Goal: Transaction & Acquisition: Complete application form

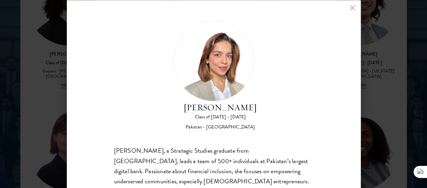
scroll to position [64, 0]
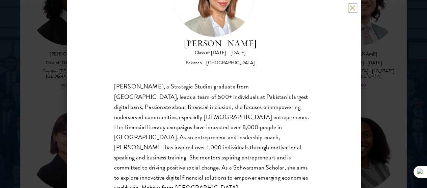
click at [350, 7] on button at bounding box center [352, 8] width 6 height 6
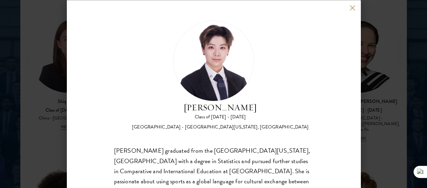
scroll to position [1159, 0]
click at [350, 9] on button at bounding box center [352, 8] width 6 height 6
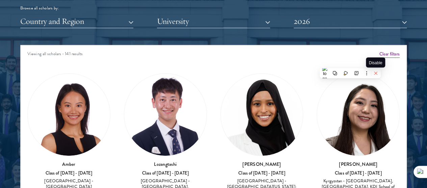
click at [374, 73] on icon at bounding box center [375, 73] width 5 height 5
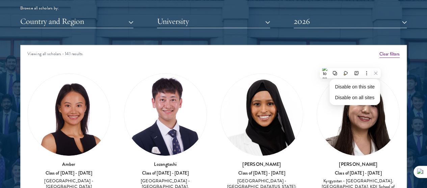
click at [310, 67] on div "Nurzada Abdivalieva Class of [DATE] - [DATE] [GEOGRAPHIC_DATA] - [GEOGRAPHIC_DA…" at bounding box center [358, 139] width 96 height 145
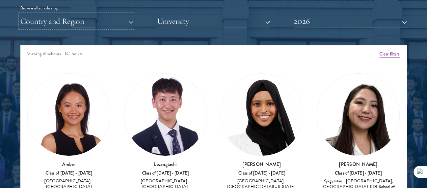
click at [87, 14] on button "Country and Region" at bounding box center [76, 21] width 113 height 14
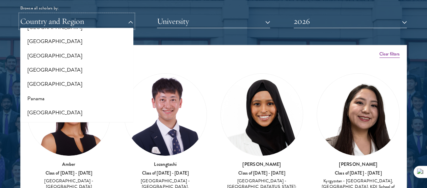
scroll to position [984, 0]
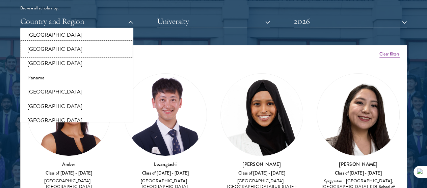
click at [75, 42] on button "[GEOGRAPHIC_DATA]" at bounding box center [76, 49] width 109 height 14
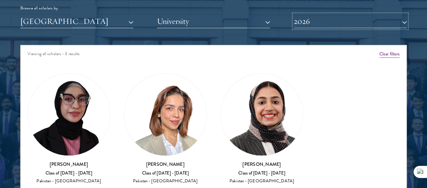
click at [297, 14] on button "2026" at bounding box center [349, 21] width 113 height 14
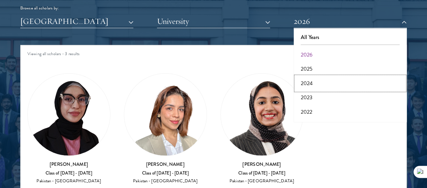
click at [300, 77] on button "2024" at bounding box center [349, 84] width 109 height 14
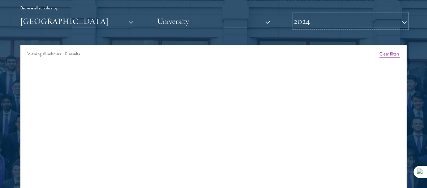
click at [300, 14] on button "2024" at bounding box center [349, 21] width 113 height 14
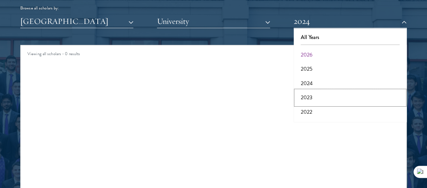
click at [298, 91] on button "2023" at bounding box center [349, 98] width 109 height 14
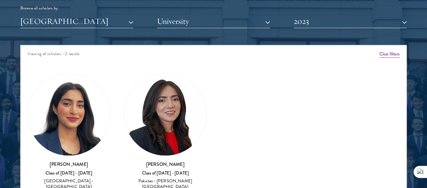
click at [80, 81] on img at bounding box center [69, 115] width 82 height 82
click at [314, 14] on button "2023" at bounding box center [349, 21] width 113 height 14
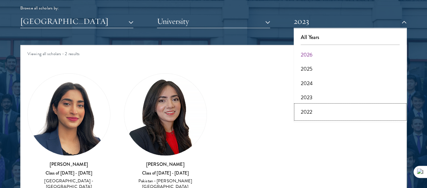
click at [301, 105] on button "2022" at bounding box center [349, 112] width 109 height 14
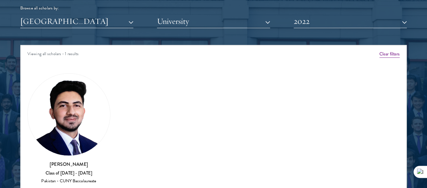
click at [82, 90] on img at bounding box center [69, 115] width 82 height 82
click at [74, 161] on h3 "[PERSON_NAME]" at bounding box center [68, 164] width 83 height 7
drag, startPoint x: 67, startPoint y: 116, endPoint x: 112, endPoint y: 122, distance: 45.6
click at [112, 122] on div "[PERSON_NAME] Class of [DATE] - [DATE] [GEOGRAPHIC_DATA] - CUNY Baccalaureate" at bounding box center [69, 129] width 96 height 125
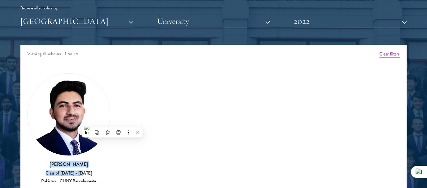
click at [112, 122] on div "[PERSON_NAME] Class of [DATE] - [DATE] [GEOGRAPHIC_DATA] - CUNY Baccalaureate" at bounding box center [69, 129] width 96 height 125
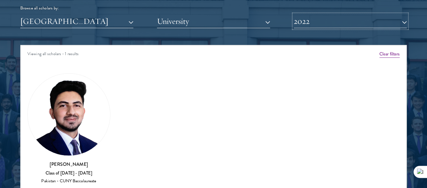
click at [302, 14] on button "2022" at bounding box center [349, 21] width 113 height 14
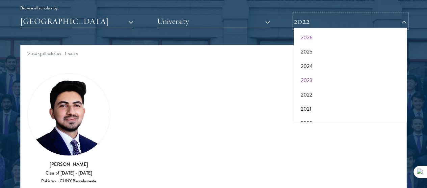
scroll to position [18, 0]
click at [302, 101] on button "2021" at bounding box center [349, 108] width 109 height 14
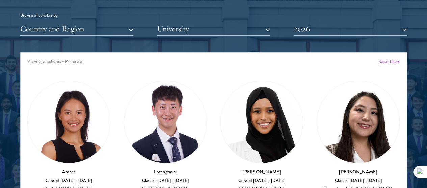
scroll to position [827, 0]
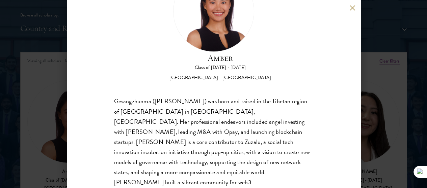
scroll to position [51, 0]
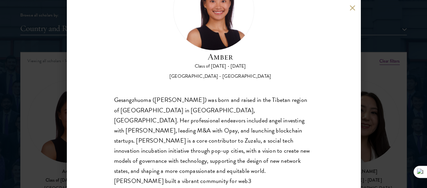
click at [149, 162] on div "Gesangzhuoma (Amber) was born and raised in the Tibetan region of Shangri-La in…" at bounding box center [213, 161] width 199 height 132
click at [352, 8] on button at bounding box center [352, 8] width 6 height 6
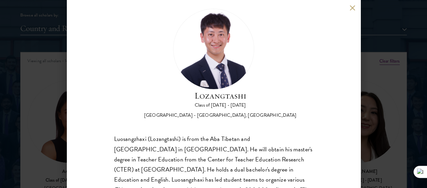
scroll to position [42, 0]
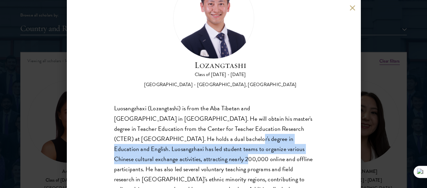
drag, startPoint x: 215, startPoint y: 129, endPoint x: 221, endPoint y: 114, distance: 16.7
click at [221, 114] on div "Luosangzhaxi (Lozangtashi) is from the Aba Tibetan and Qiang Autonomous Prefect…" at bounding box center [213, 165] width 199 height 122
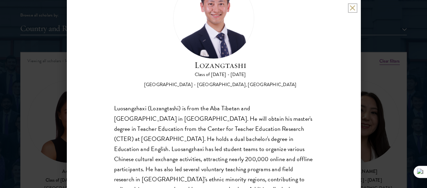
click at [349, 6] on button at bounding box center [352, 8] width 6 height 6
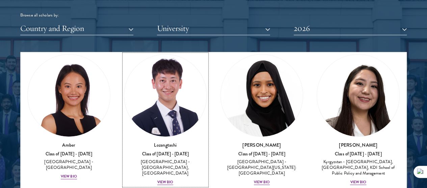
scroll to position [31, 0]
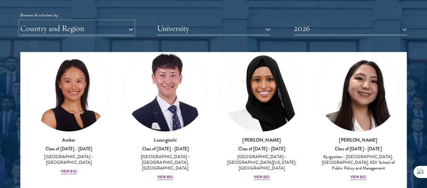
click at [98, 22] on button "Country and Region" at bounding box center [76, 29] width 113 height 14
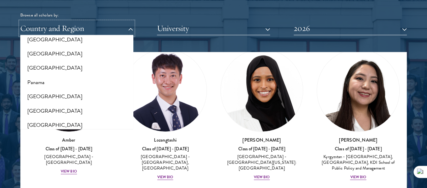
scroll to position [988, 0]
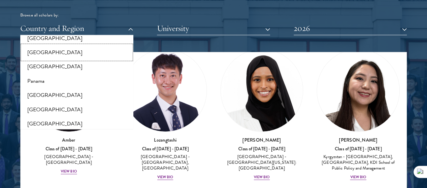
click at [46, 46] on button "[GEOGRAPHIC_DATA]" at bounding box center [76, 53] width 109 height 14
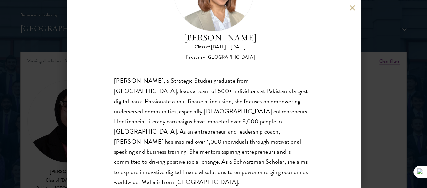
scroll to position [70, 0]
click at [213, 97] on div "[PERSON_NAME], a Strategic Studies graduate from [GEOGRAPHIC_DATA], leads a tea…" at bounding box center [213, 132] width 199 height 112
drag, startPoint x: 213, startPoint y: 97, endPoint x: 272, endPoint y: 95, distance: 58.4
click at [272, 95] on div "[PERSON_NAME], a Strategic Studies graduate from [GEOGRAPHIC_DATA], leads a tea…" at bounding box center [213, 132] width 199 height 112
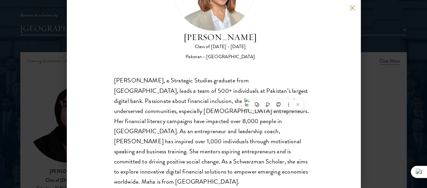
click at [230, 85] on div "[PERSON_NAME], a Strategic Studies graduate from [GEOGRAPHIC_DATA], leads a tea…" at bounding box center [213, 132] width 199 height 112
click at [351, 6] on button at bounding box center [352, 8] width 6 height 6
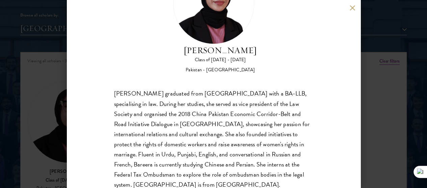
scroll to position [59, 0]
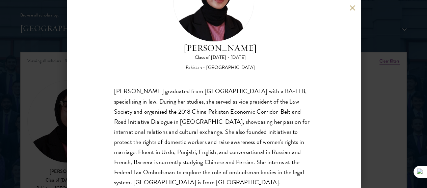
click at [350, 4] on div "Bree Javed Class of 2025 - 2026 Pakistan - Bahria University Bareera Javed grad…" at bounding box center [213, 94] width 293 height 188
click at [351, 5] on div "Bree Javed Class of 2025 - 2026 Pakistan - Bahria University Bareera Javed grad…" at bounding box center [213, 94] width 293 height 188
click at [351, 8] on button at bounding box center [352, 8] width 6 height 6
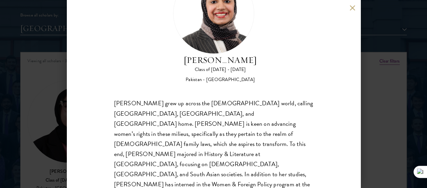
scroll to position [48, 0]
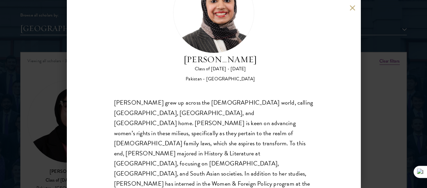
click at [351, 8] on button at bounding box center [352, 8] width 6 height 6
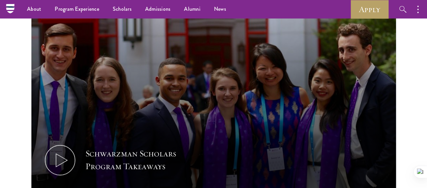
scroll to position [320, 0]
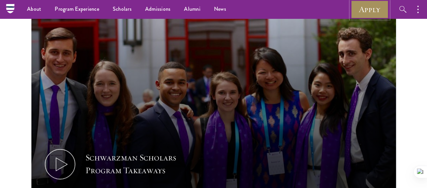
click at [374, 7] on link "Apply" at bounding box center [369, 9] width 38 height 19
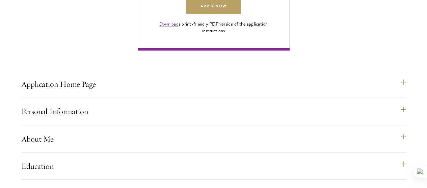
scroll to position [522, 0]
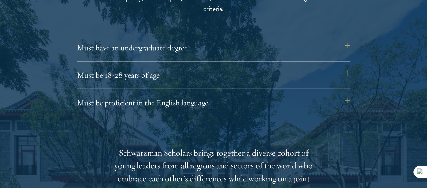
scroll to position [929, 0]
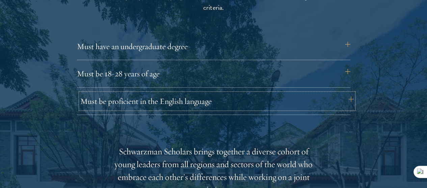
click at [129, 93] on button "Must be proficient in the English language" at bounding box center [216, 101] width 273 height 16
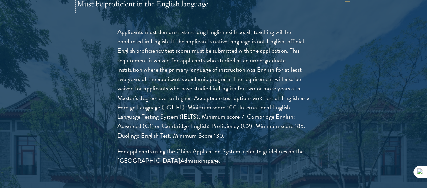
scroll to position [1027, 0]
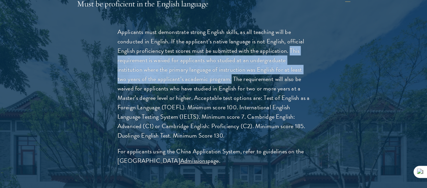
drag, startPoint x: 149, startPoint y: 43, endPoint x: 285, endPoint y: 66, distance: 137.8
click at [285, 66] on p "Applicants must demonstrate strong English skills, as all teaching will be cond…" at bounding box center [213, 84] width 192 height 114
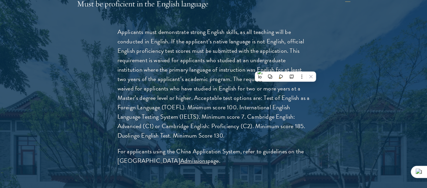
click at [211, 98] on p "Applicants must demonstrate strong English skills, as all teaching will be cond…" at bounding box center [213, 84] width 192 height 114
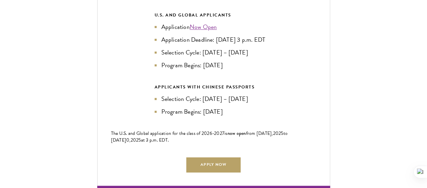
scroll to position [1708, 0]
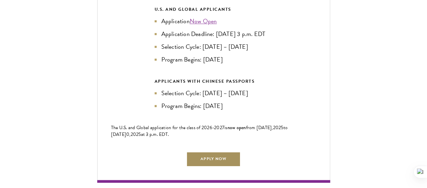
click at [200, 152] on link "Apply Now" at bounding box center [213, 159] width 54 height 15
